Goal: Check status

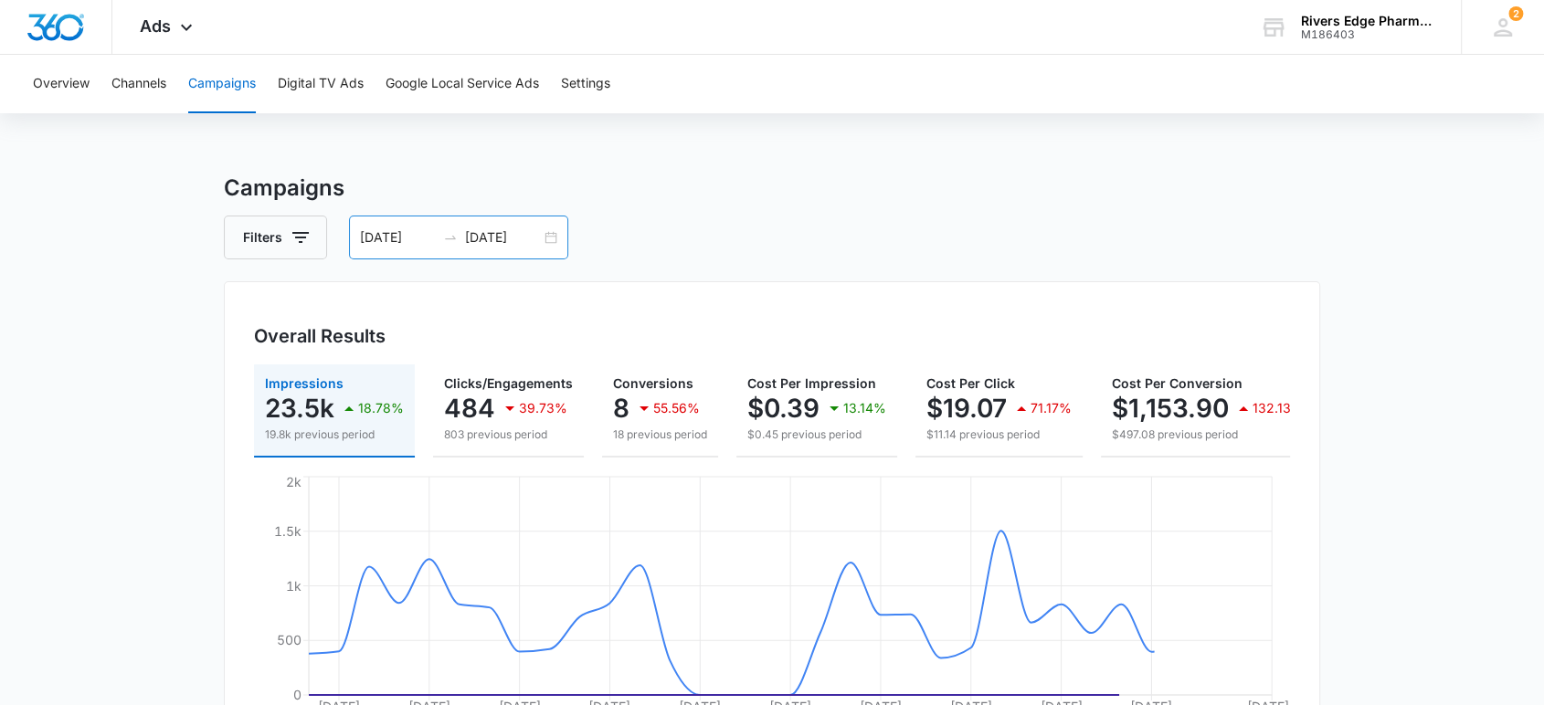
click at [483, 225] on div "[DATE] [DATE]" at bounding box center [458, 238] width 219 height 44
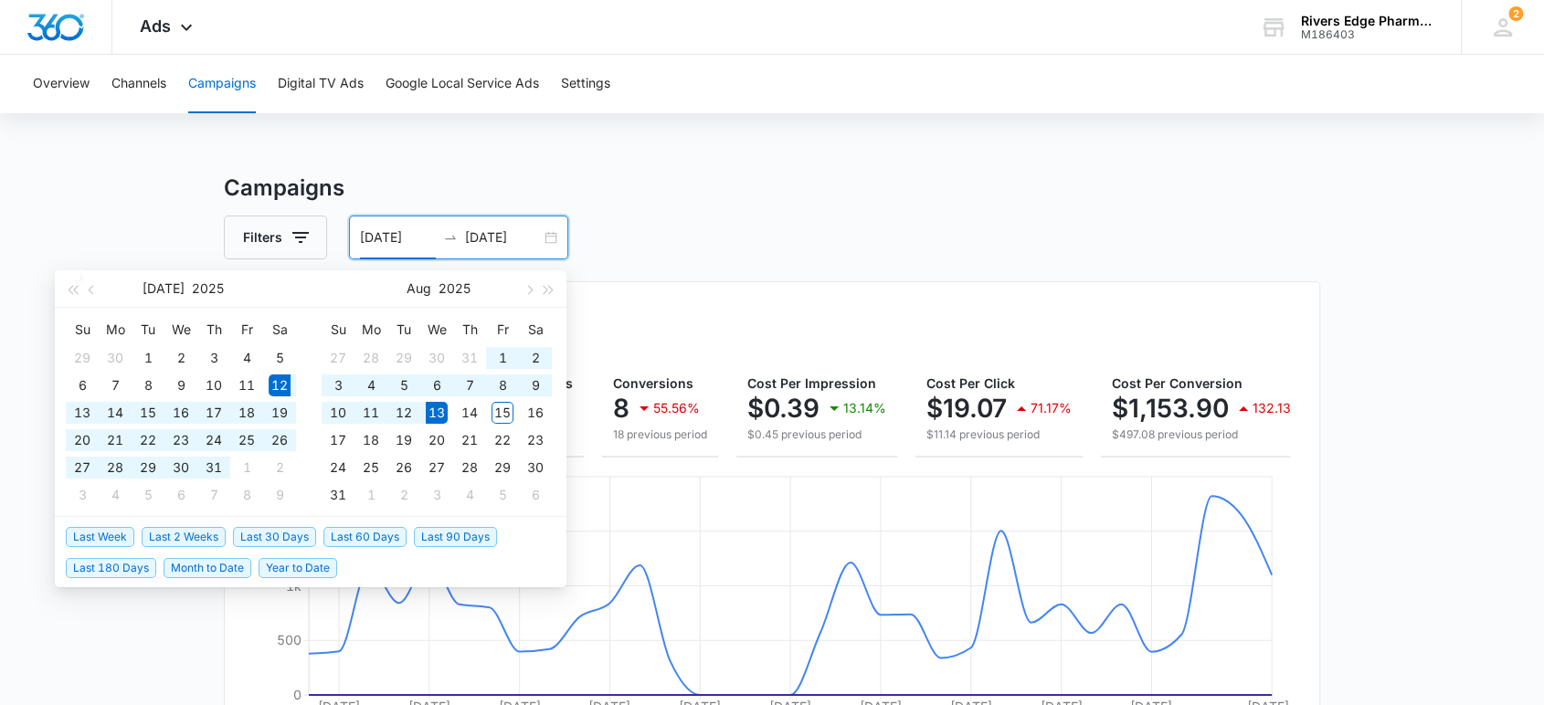
click at [491, 241] on input "[DATE]" at bounding box center [503, 238] width 76 height 20
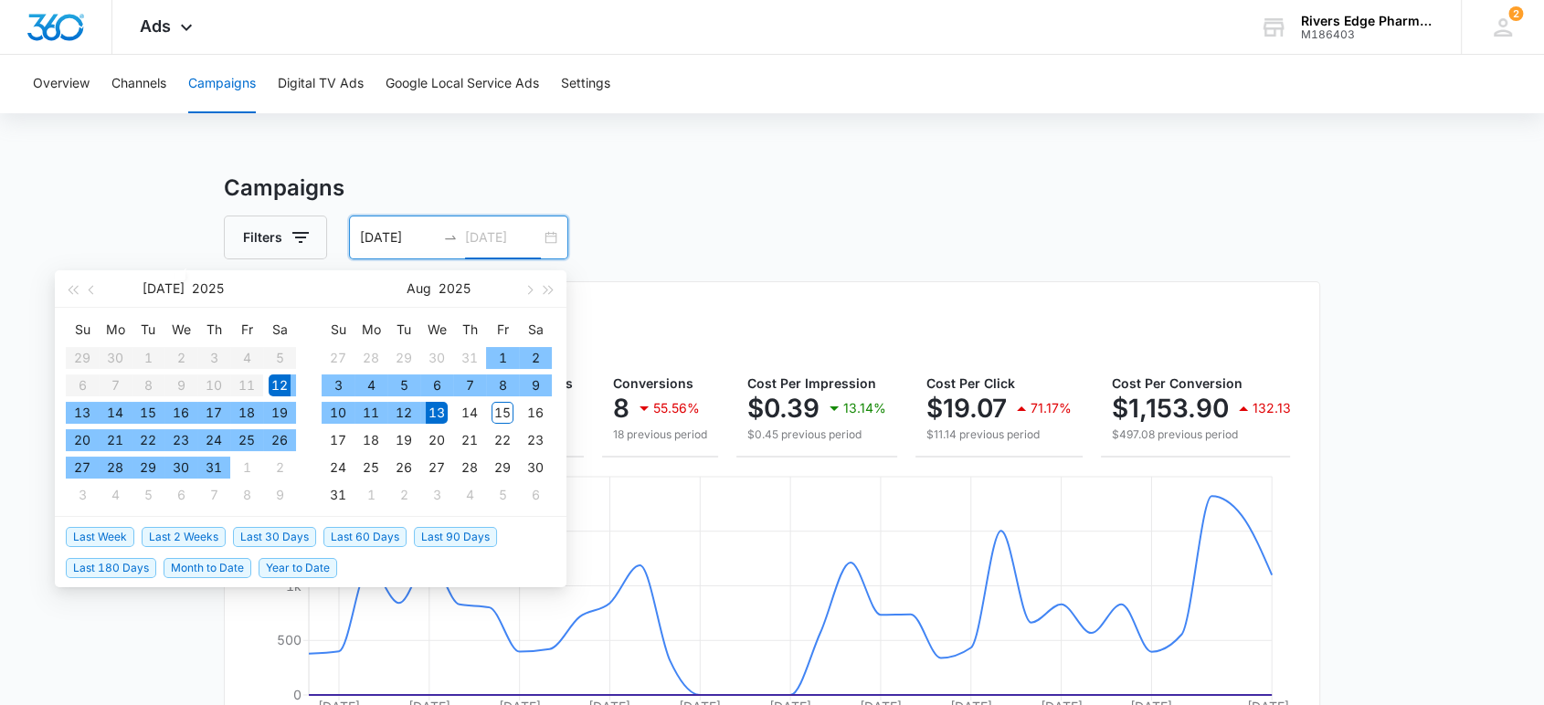
click at [439, 413] on div "13" at bounding box center [437, 413] width 22 height 22
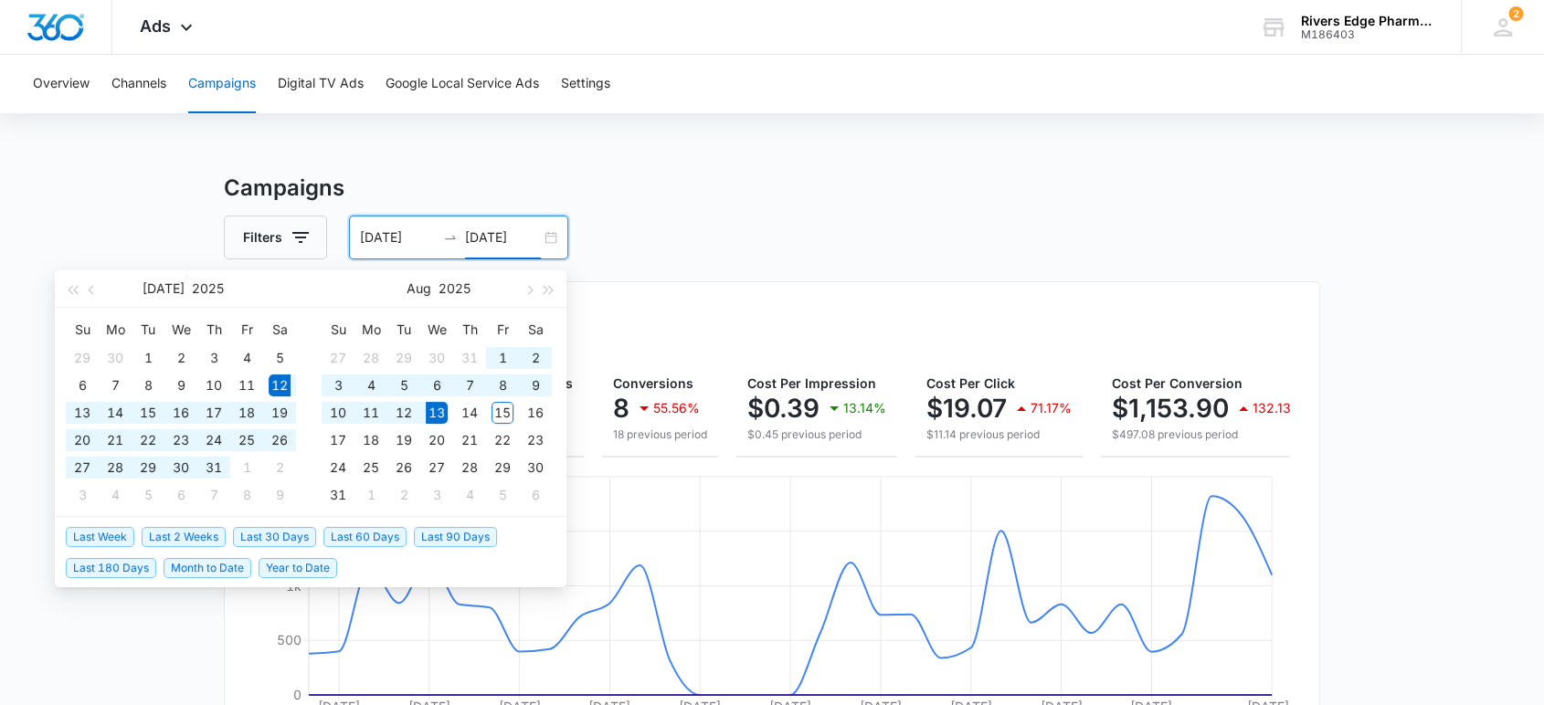
click at [494, 239] on input "08/13/2025" at bounding box center [503, 238] width 76 height 20
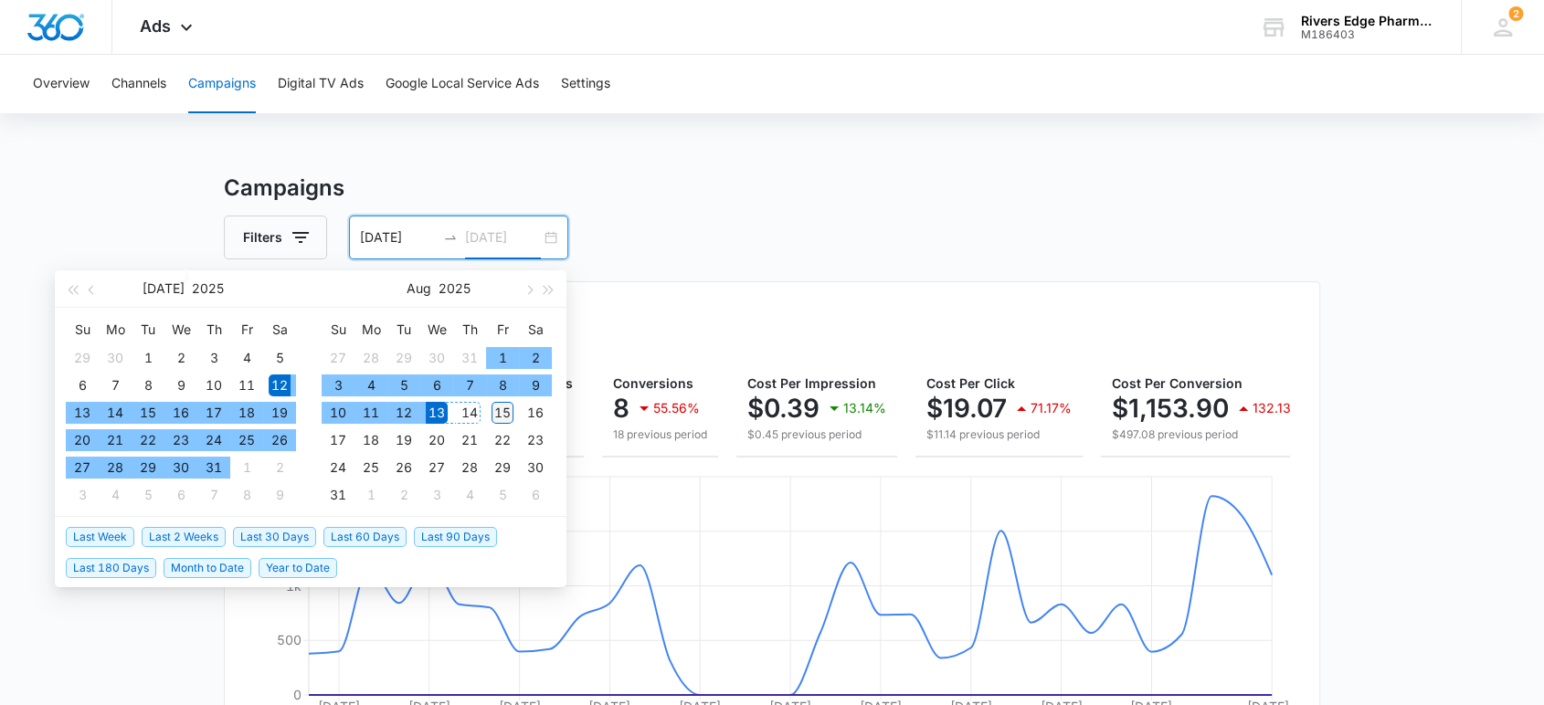
type input "08/15/2025"
click at [497, 415] on div "15" at bounding box center [503, 413] width 22 height 22
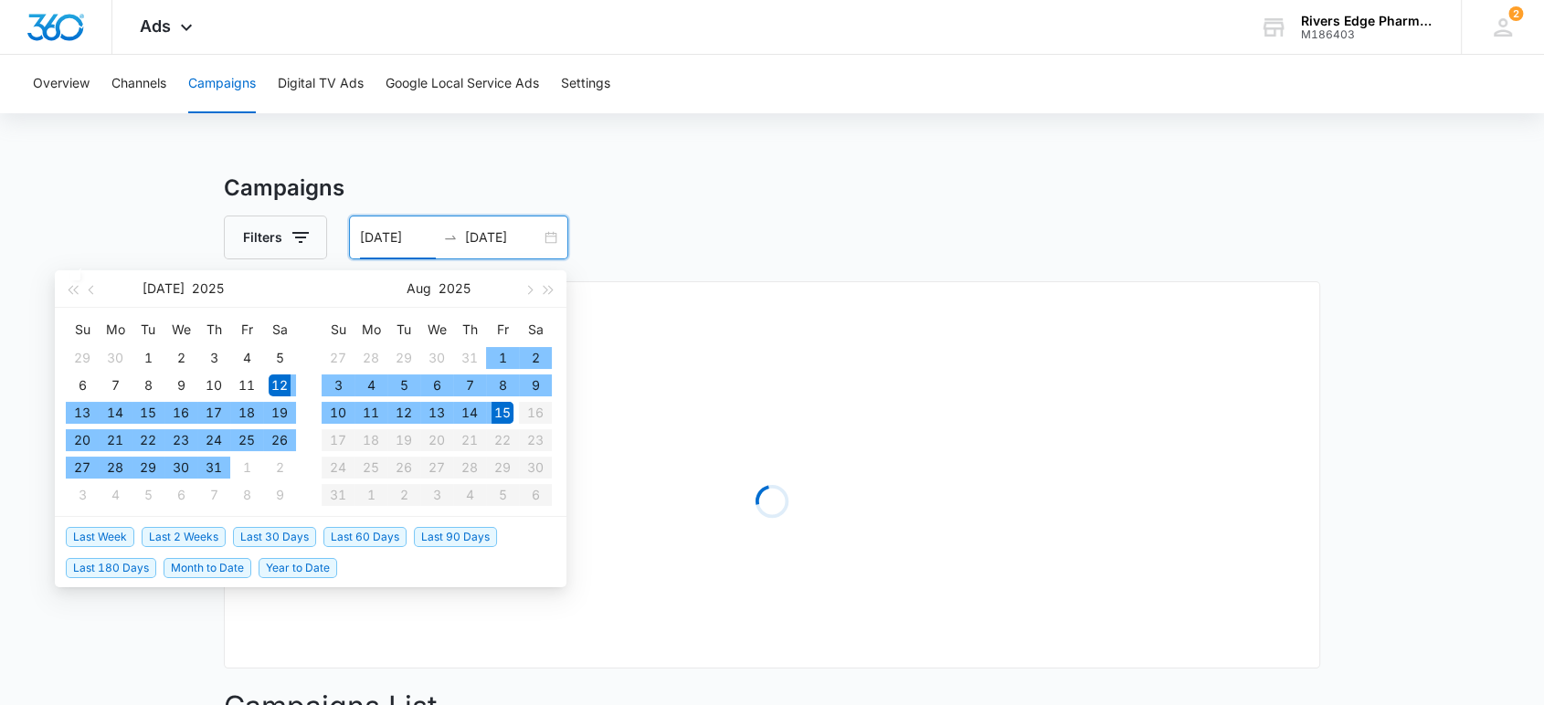
click at [497, 415] on div "15" at bounding box center [503, 413] width 22 height 22
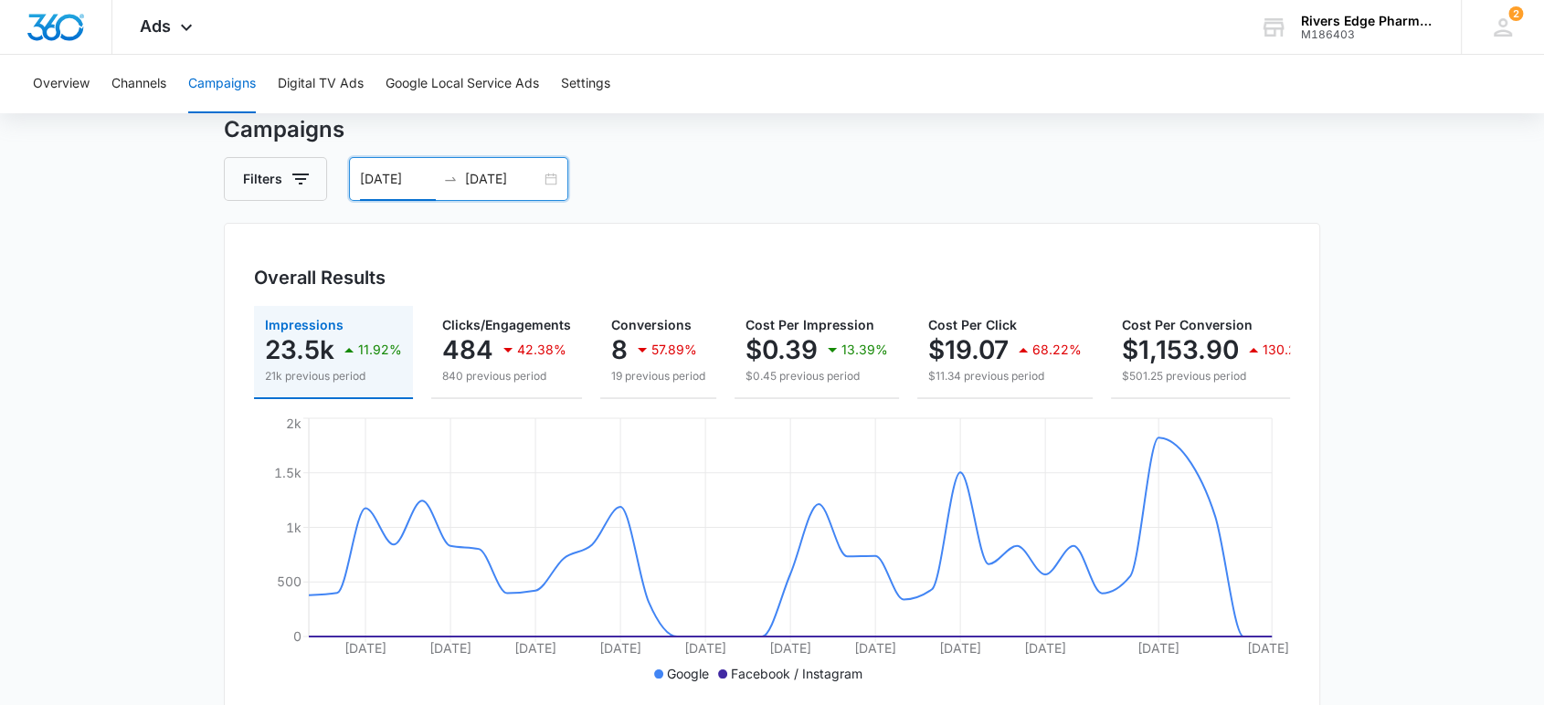
scroll to position [101, 0]
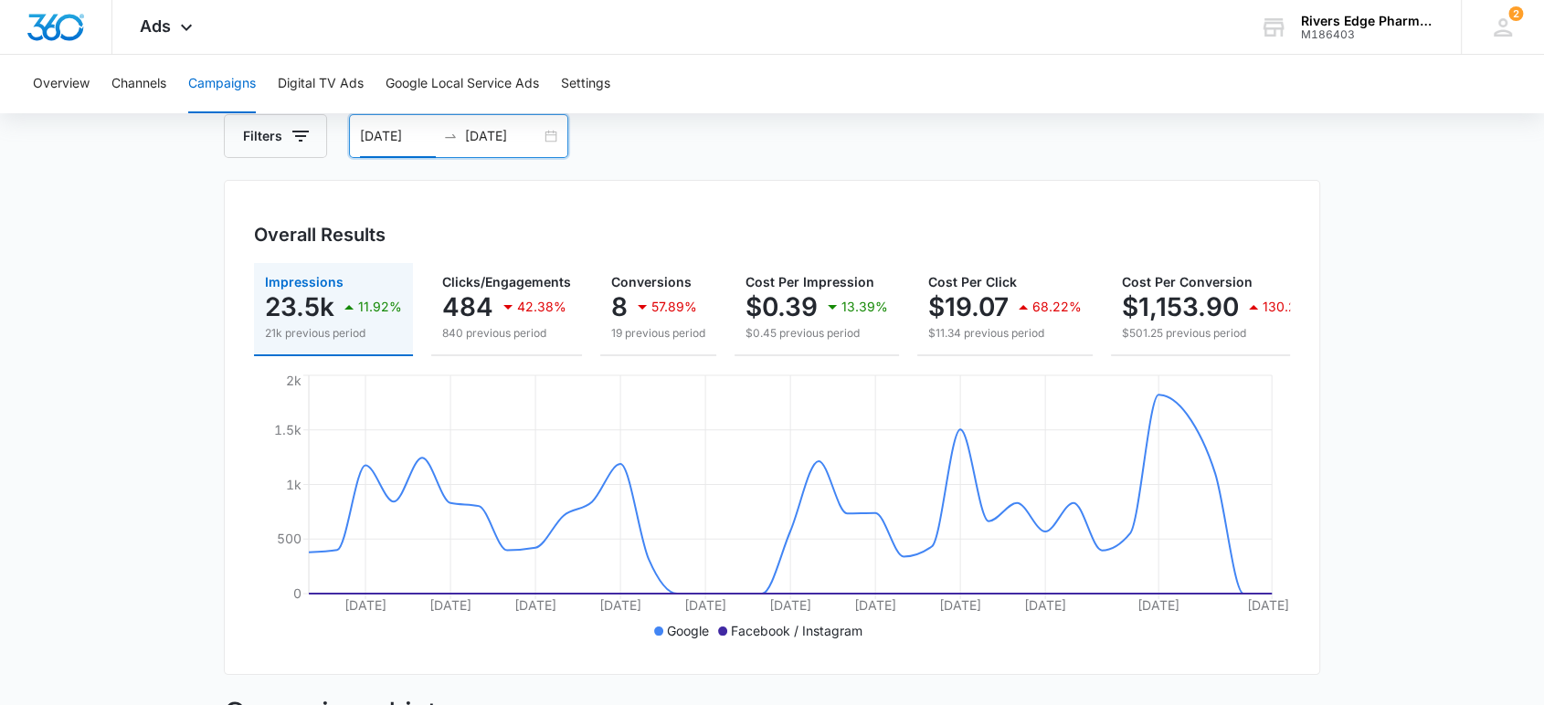
click at [383, 137] on input "08/15/2025" at bounding box center [398, 136] width 76 height 20
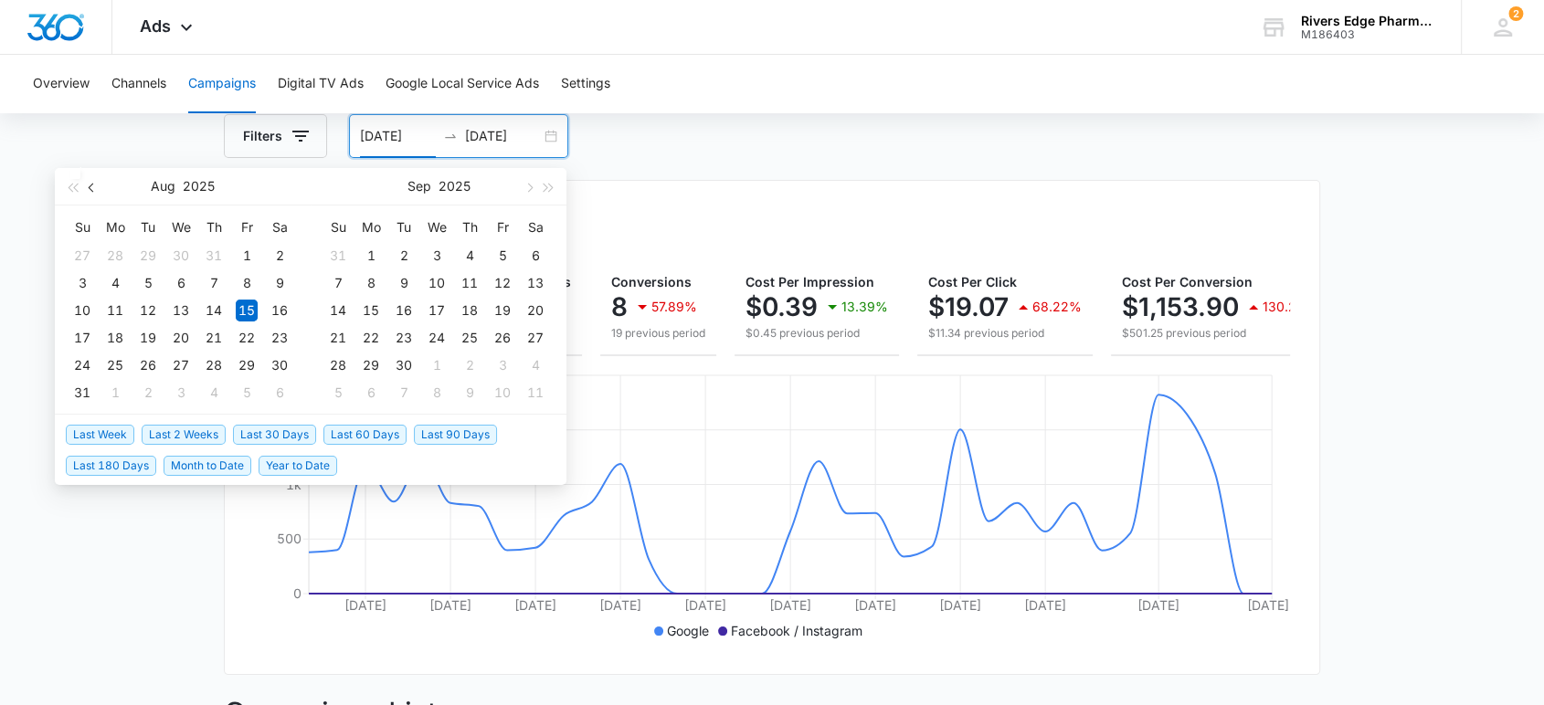
click at [90, 191] on button "button" at bounding box center [92, 186] width 20 height 37
type input "07/15/2025"
click at [152, 309] on div "15" at bounding box center [148, 311] width 22 height 22
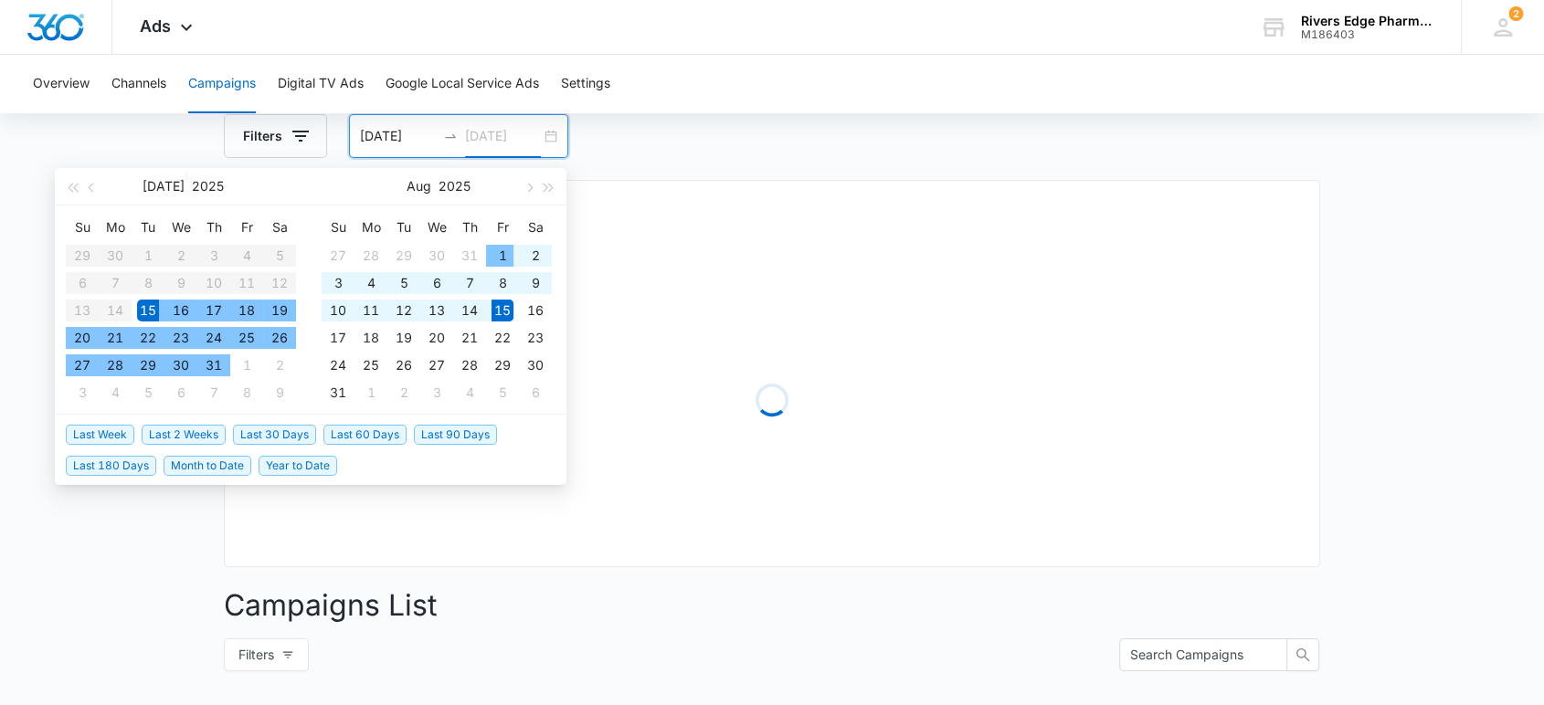
type input "08/15/2025"
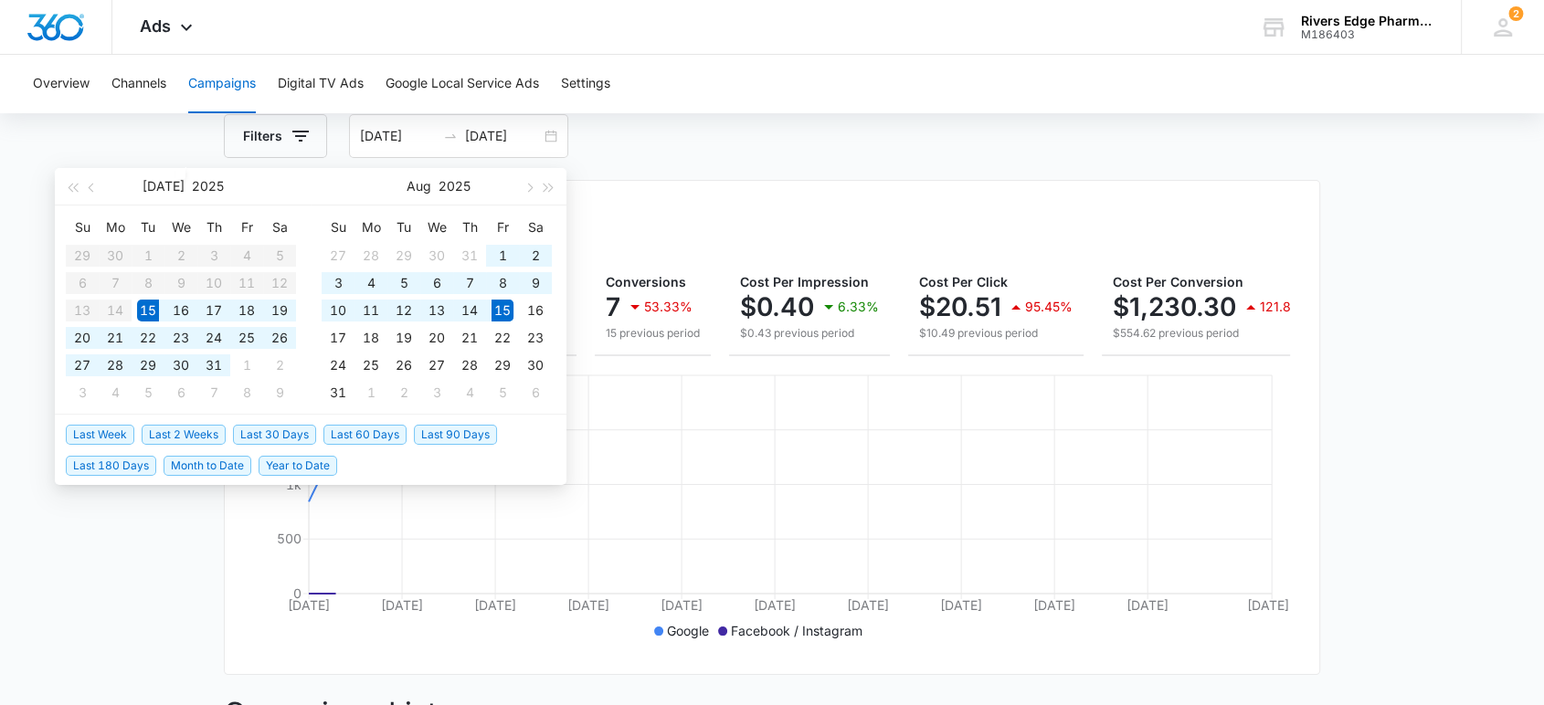
click at [689, 132] on div "Filters 07/15/2025 08/15/2025" at bounding box center [772, 136] width 1096 height 44
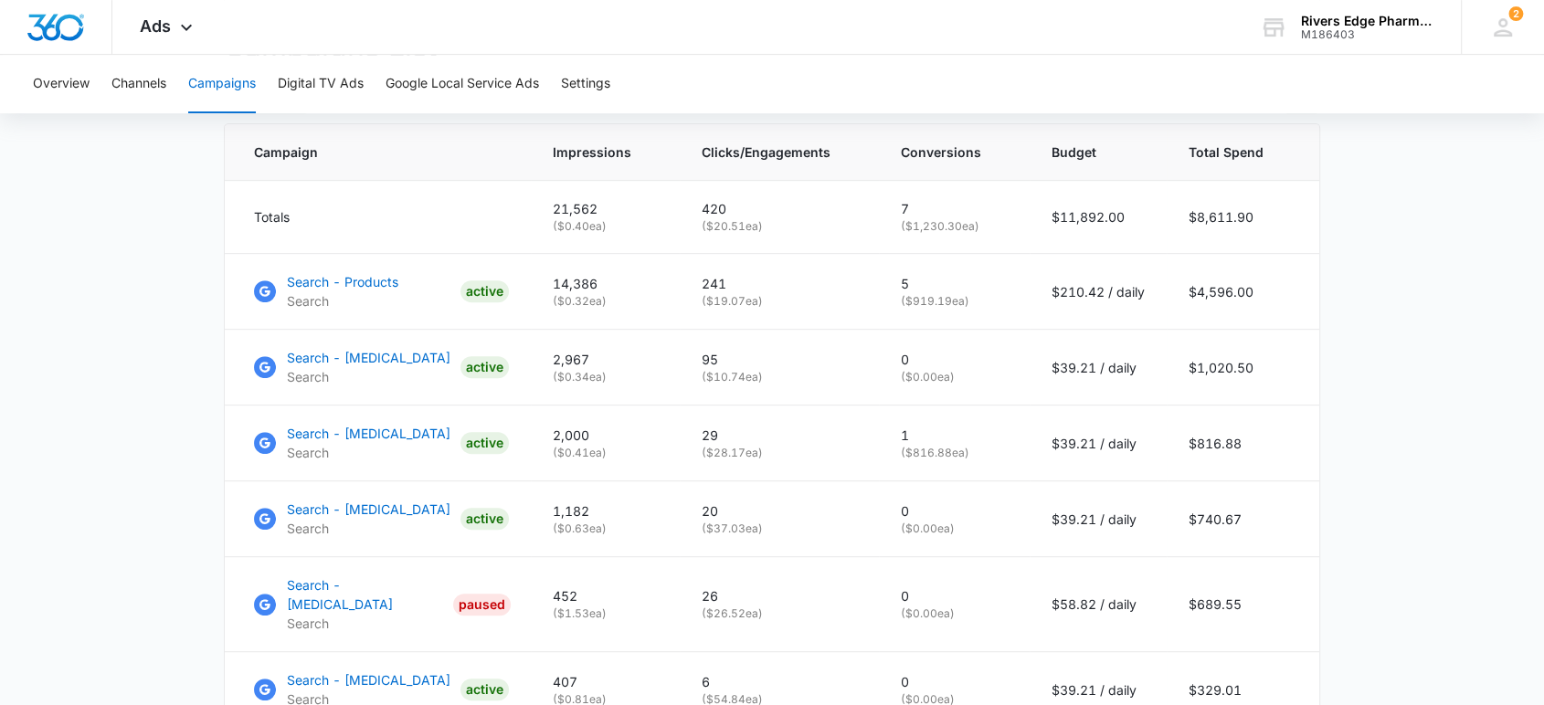
scroll to position [811, 0]
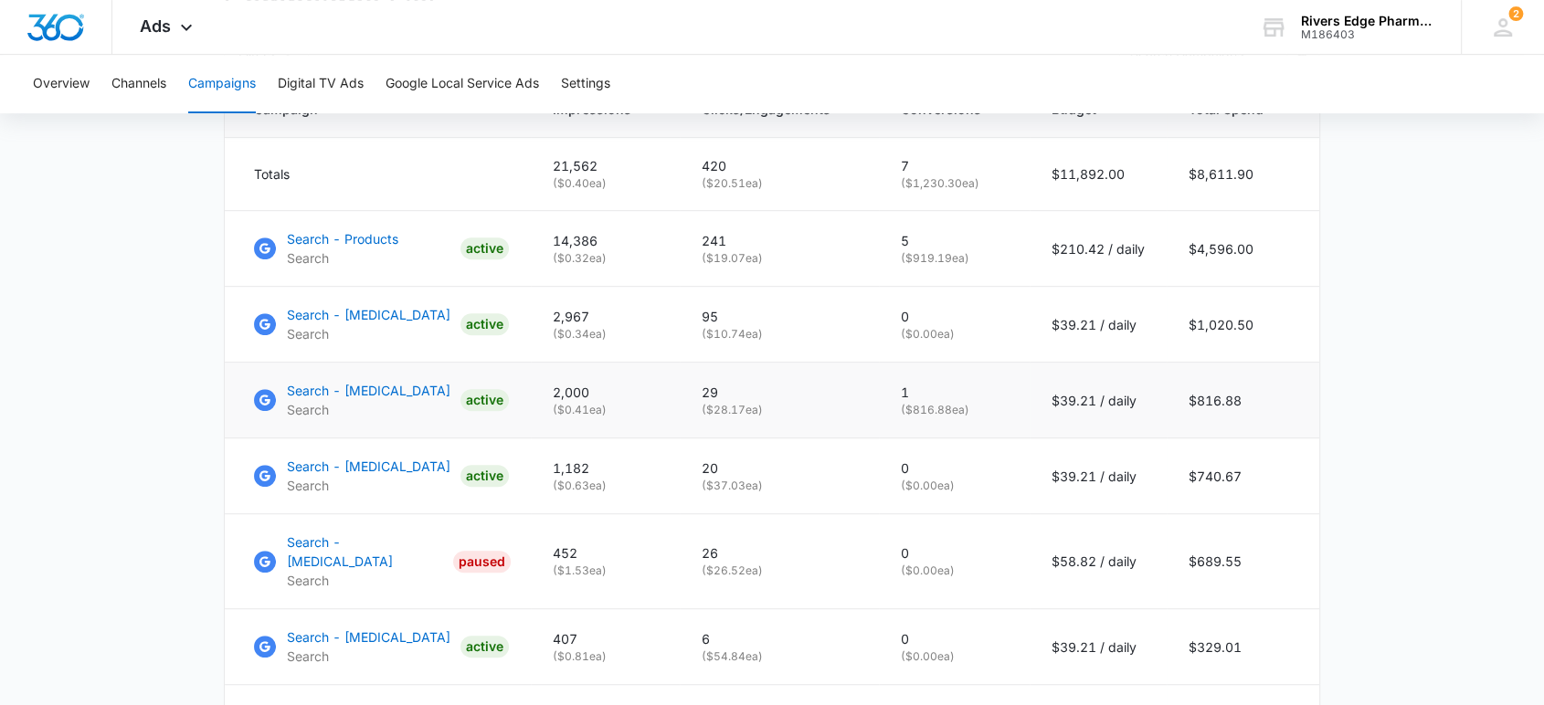
drag, startPoint x: 1244, startPoint y: 401, endPoint x: 1163, endPoint y: 401, distance: 81.3
click at [1163, 401] on tr "Search - Tepezza Search ACTIVE 2,000 ( $0.41 ea) 29 ( $28.17 ea) 1 ( $816.88 ea…" at bounding box center [772, 401] width 1095 height 76
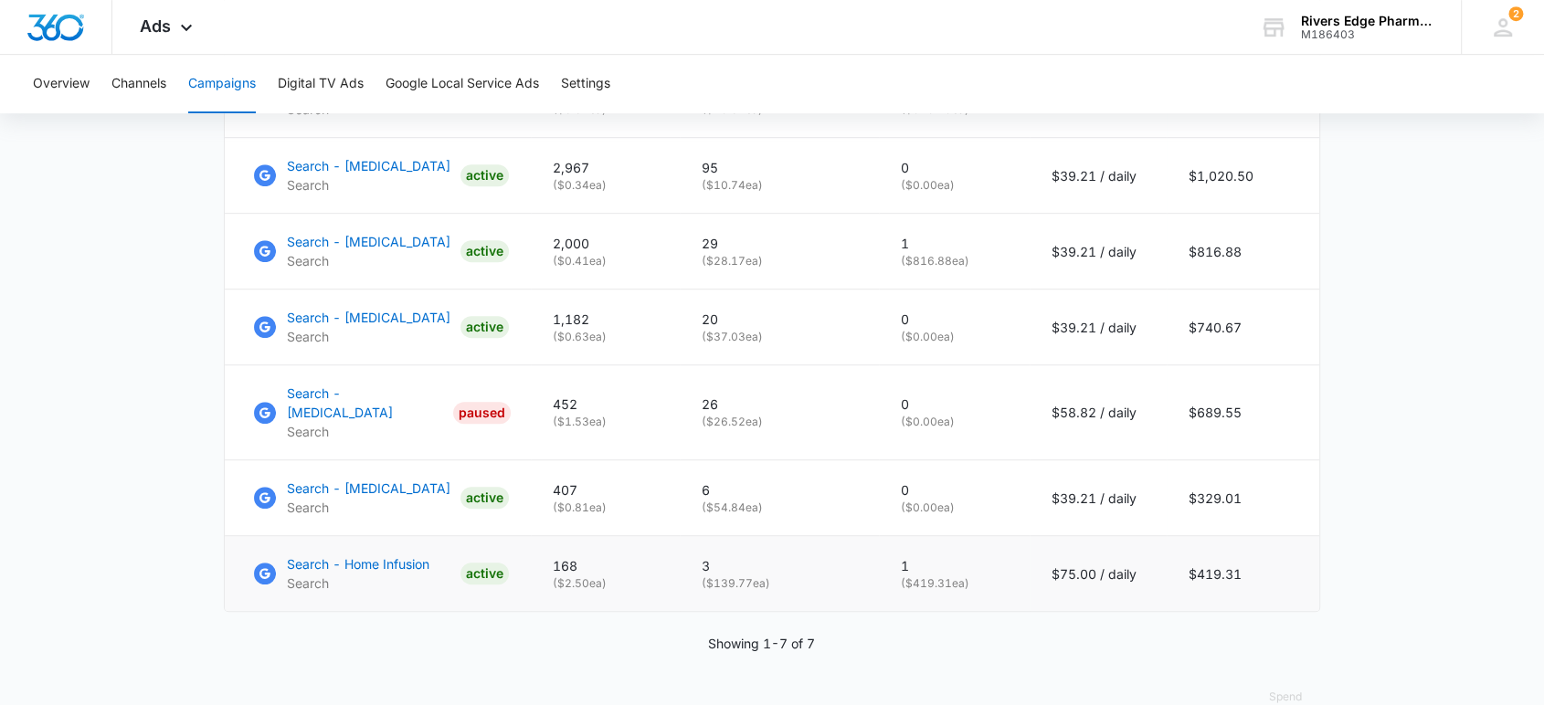
scroll to position [1009, 0]
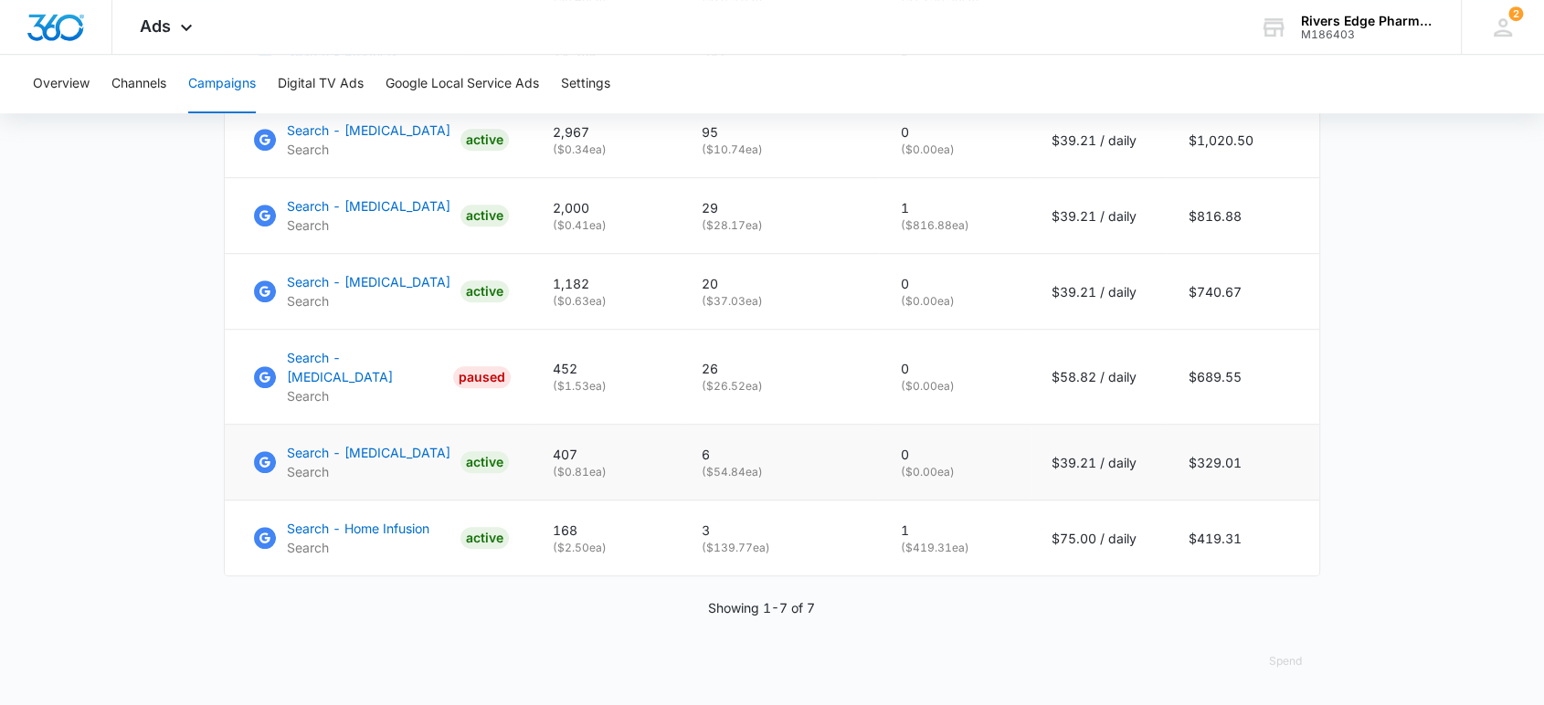
drag, startPoint x: 1250, startPoint y: 455, endPoint x: 1152, endPoint y: 442, distance: 98.6
click at [1152, 442] on tr "Search - Afinitor Search ACTIVE 407 ( $0.81 ea) 6 ( $54.84 ea) 0 ( $0.00 ea) $3…" at bounding box center [772, 463] width 1095 height 76
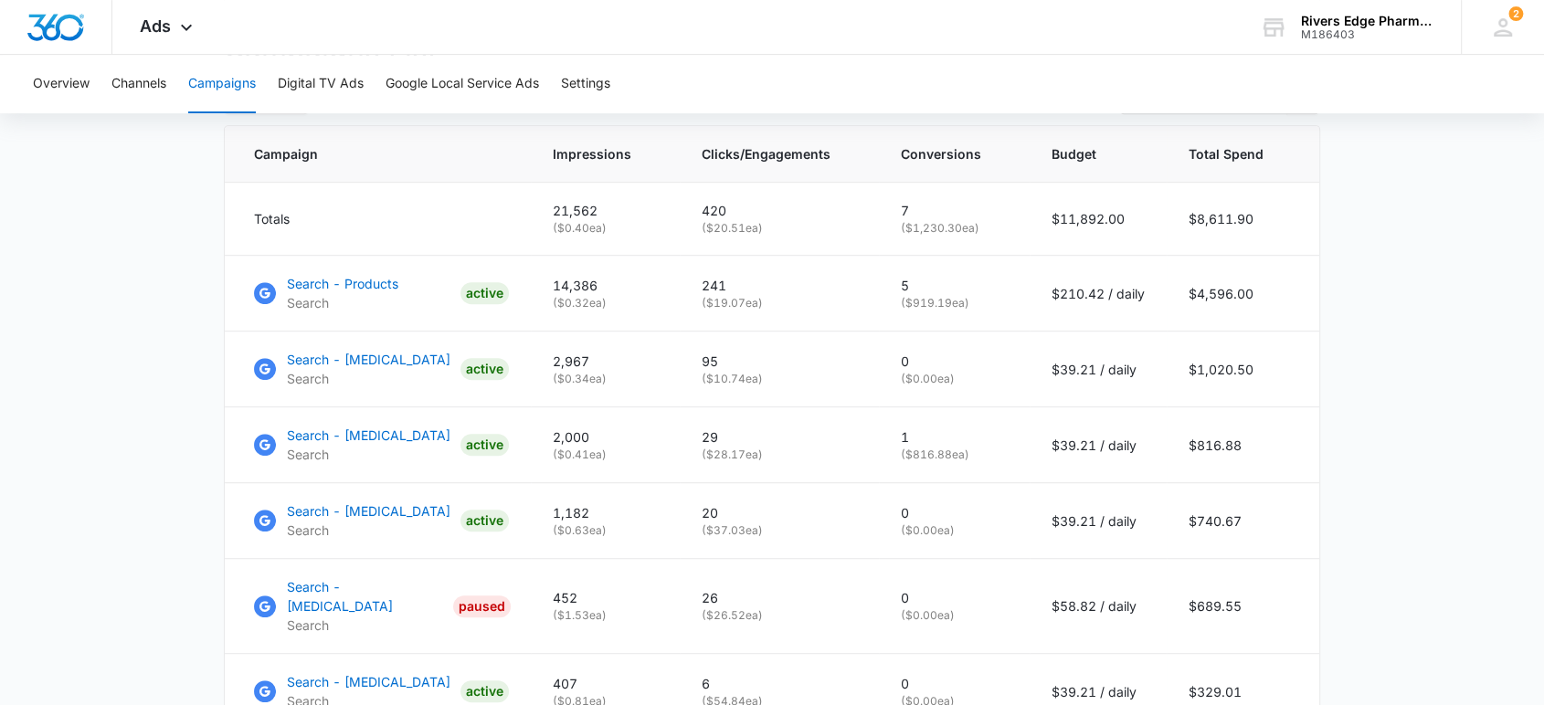
scroll to position [806, 0]
